Goal: Check status: Check status

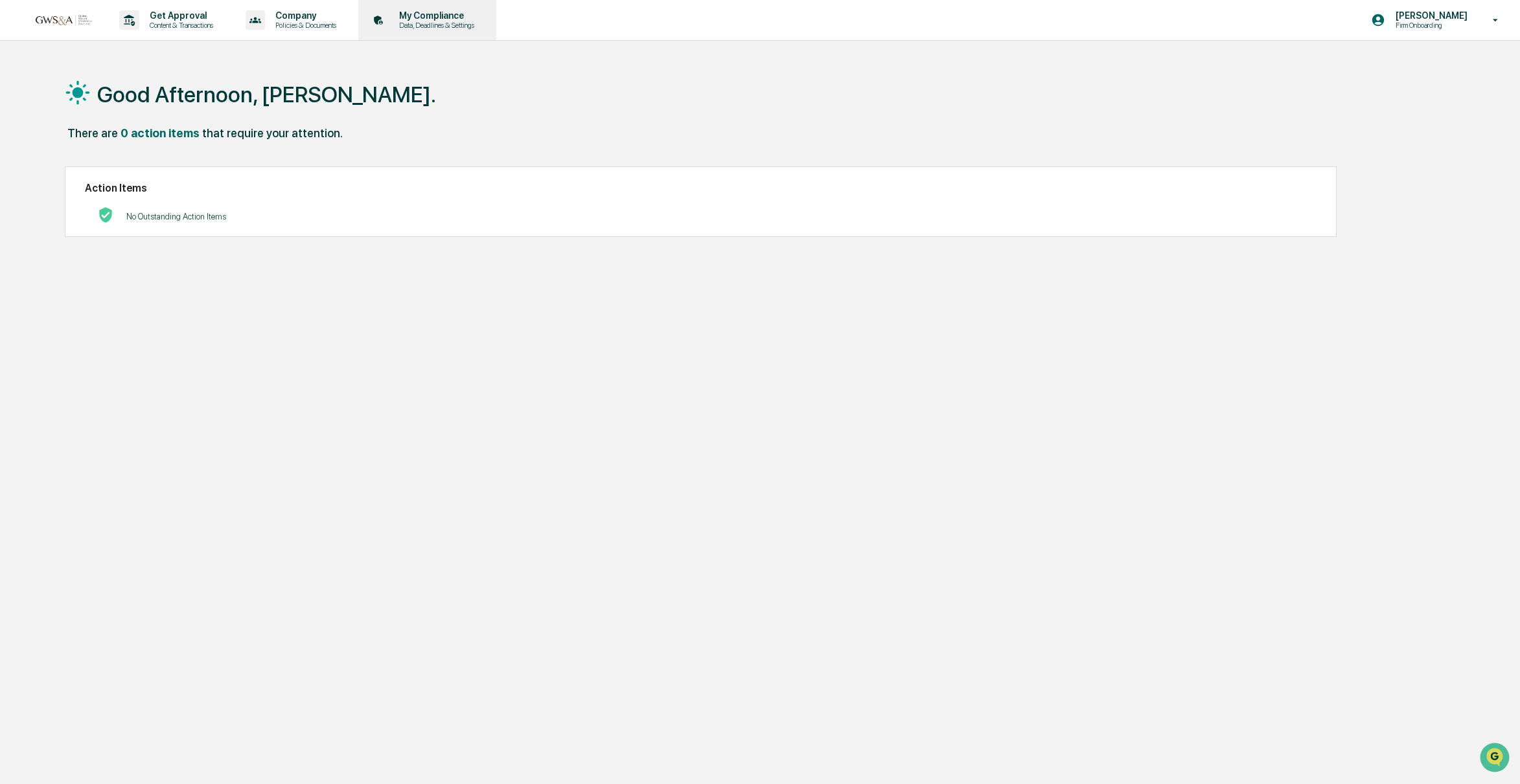
click at [452, 25] on p "Data, Deadlines & Settings" at bounding box center [434, 25] width 92 height 9
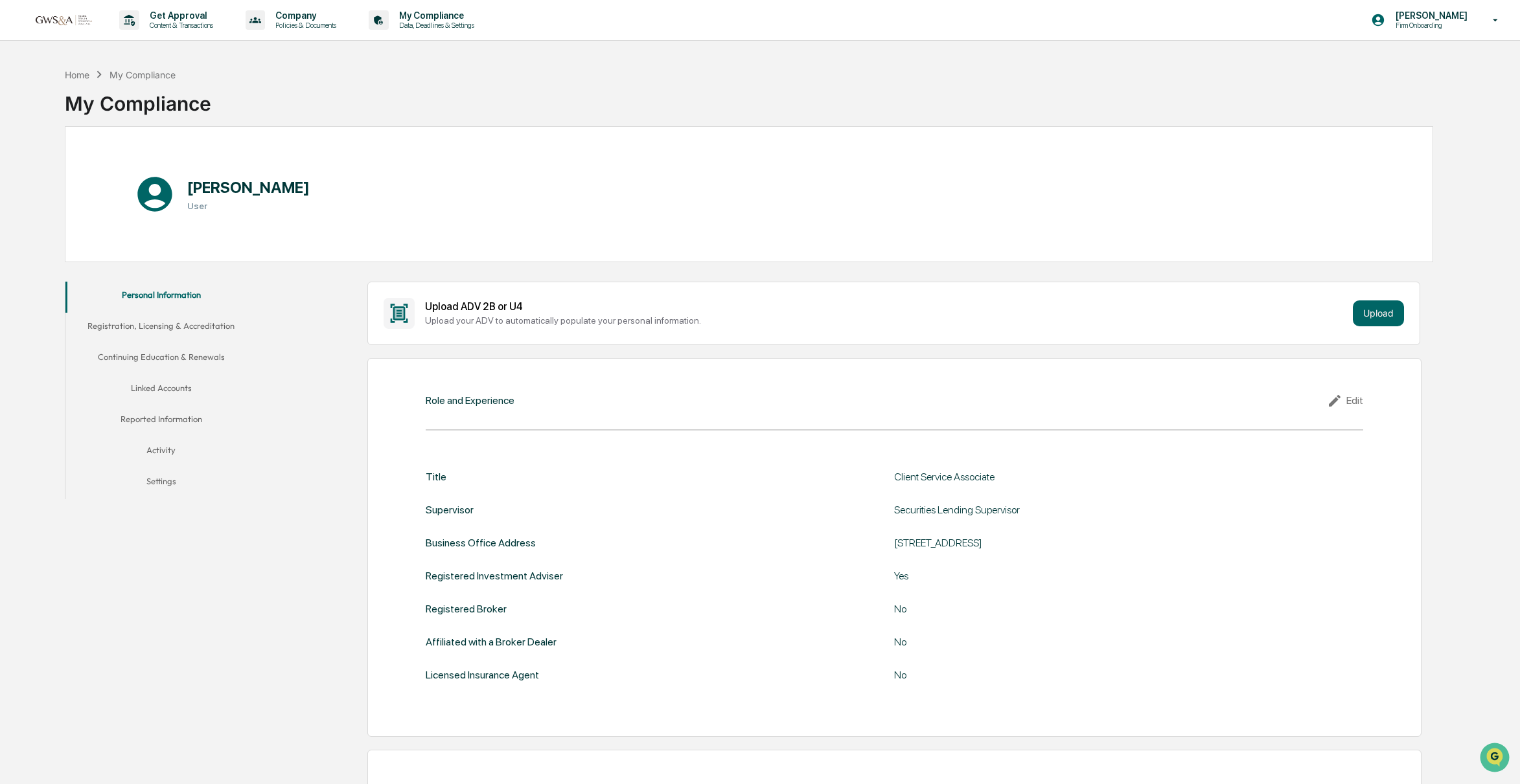
click at [208, 329] on button "Registration, Licensing & Accreditation" at bounding box center [161, 328] width 191 height 31
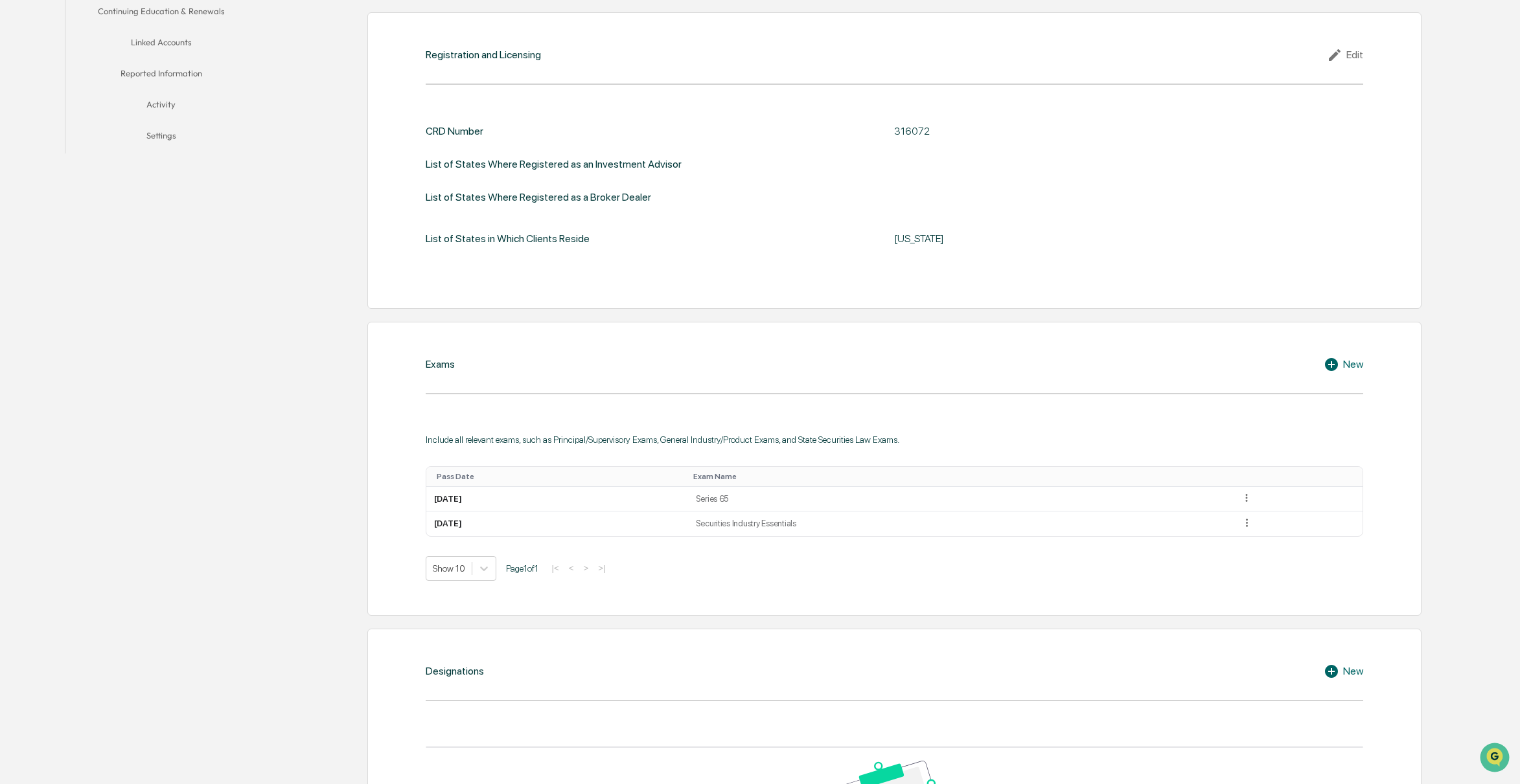
scroll to position [346, 0]
click at [485, 524] on td "[DATE]" at bounding box center [557, 523] width 262 height 25
click at [1253, 522] on icon at bounding box center [1246, 522] width 12 height 12
click at [1018, 577] on div "Show 10 Page 1 of 1 |< < > >|" at bounding box center [894, 568] width 938 height 25
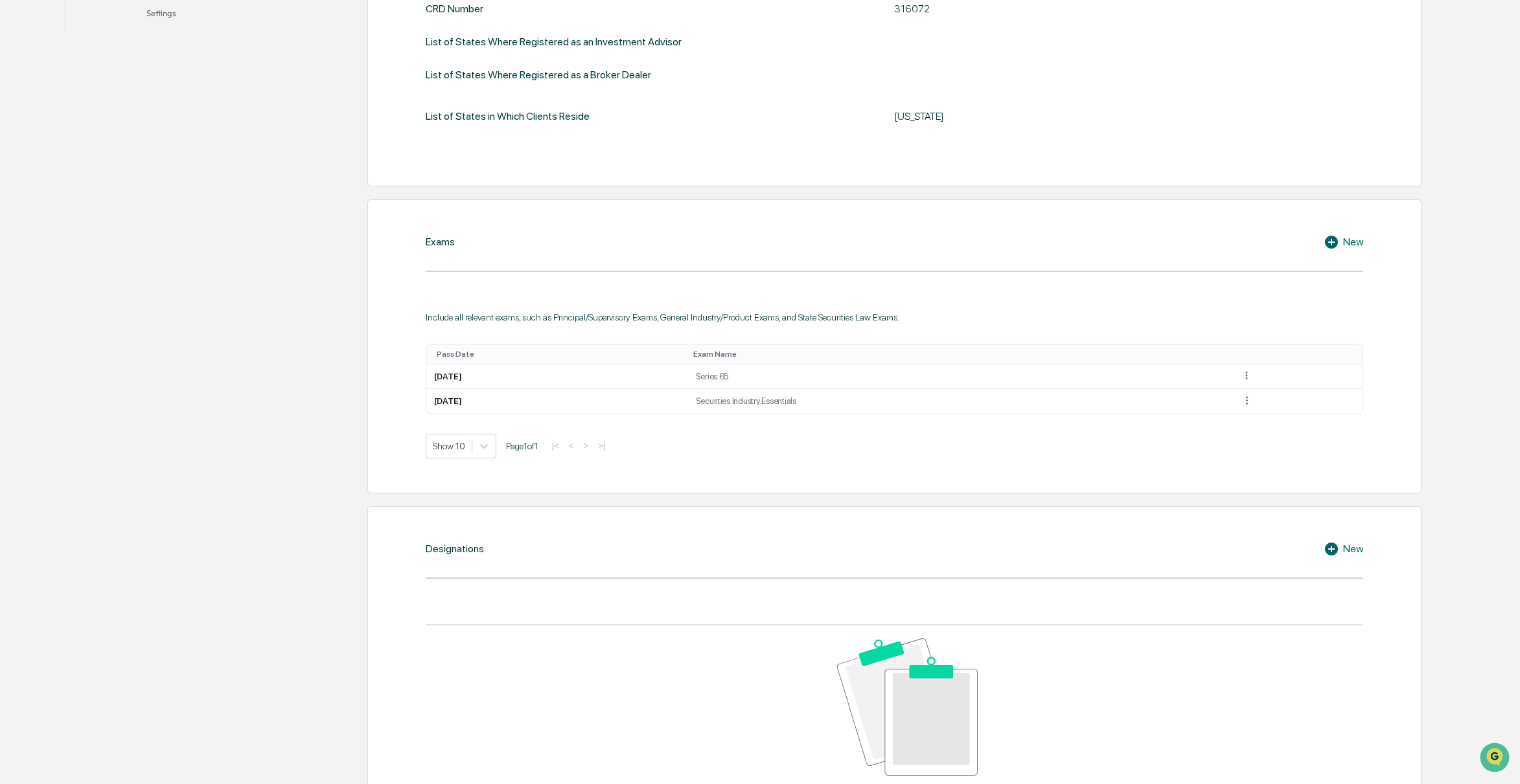
scroll to position [463, 0]
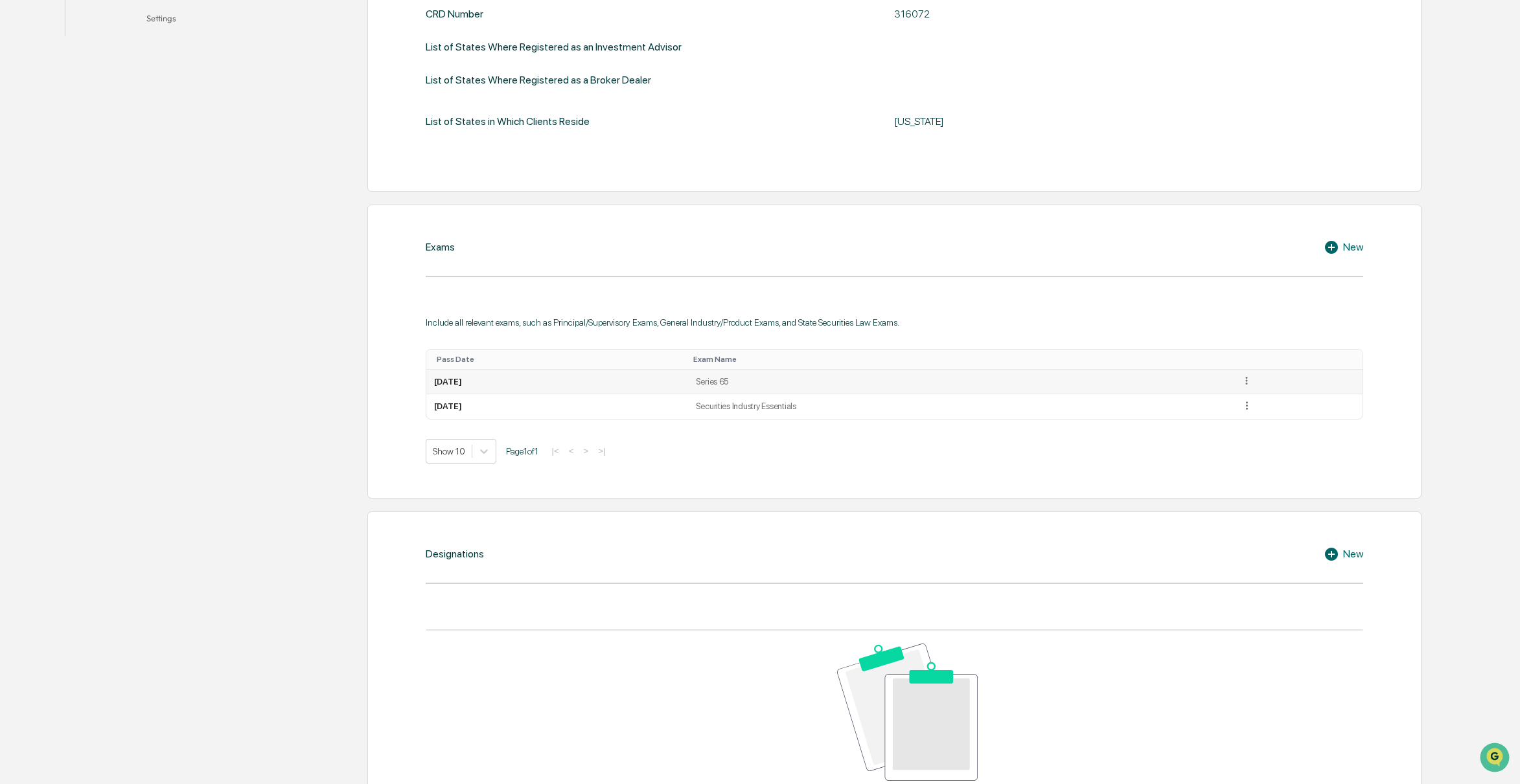
click at [462, 379] on td "[DATE]" at bounding box center [557, 382] width 262 height 25
click at [1253, 380] on icon at bounding box center [1246, 380] width 12 height 12
click at [1245, 401] on div "Edit" at bounding box center [1232, 399] width 41 height 21
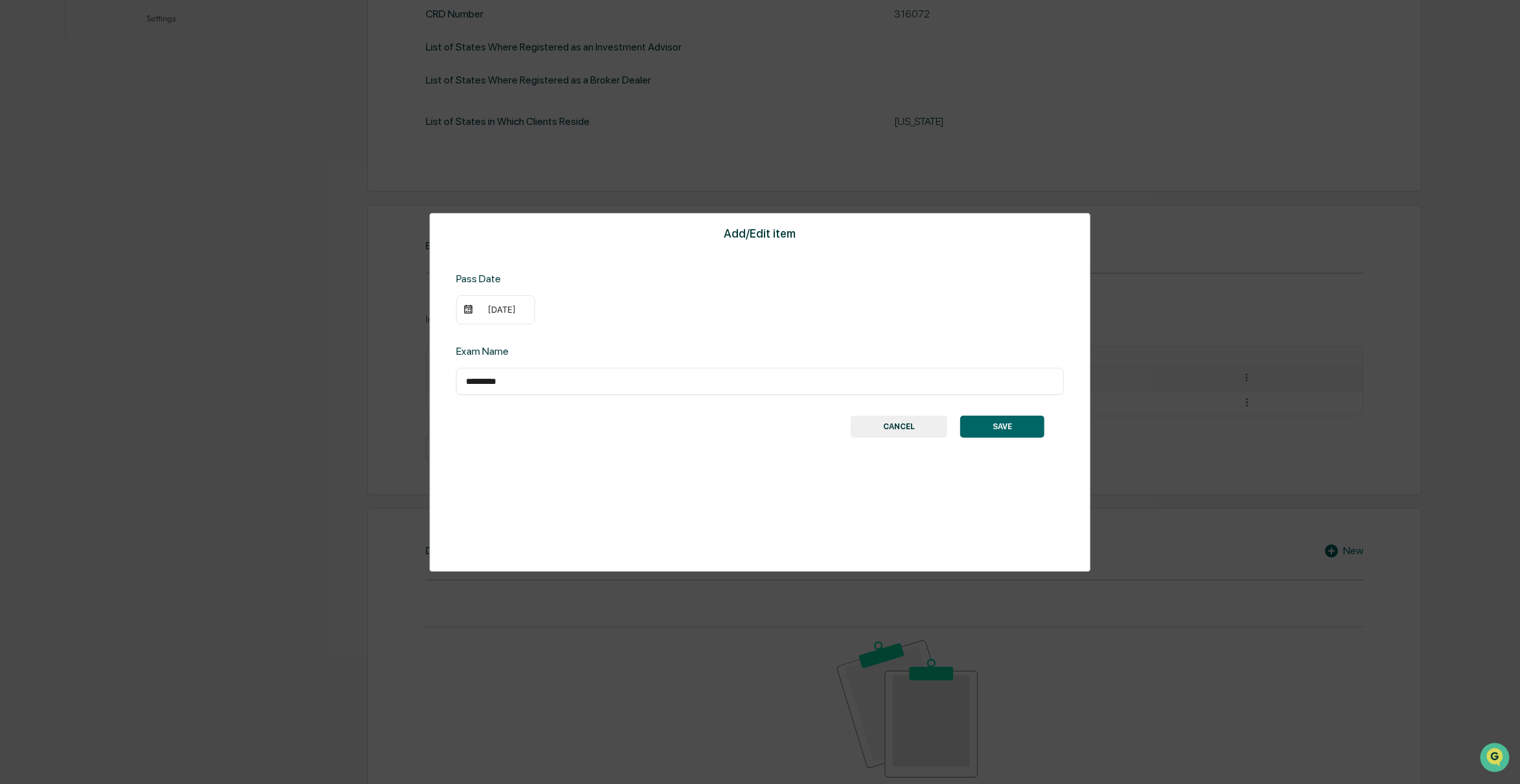
click at [885, 425] on button "CANCEL" at bounding box center [898, 427] width 96 height 22
